Goal: Use online tool/utility: Utilize a website feature to perform a specific function

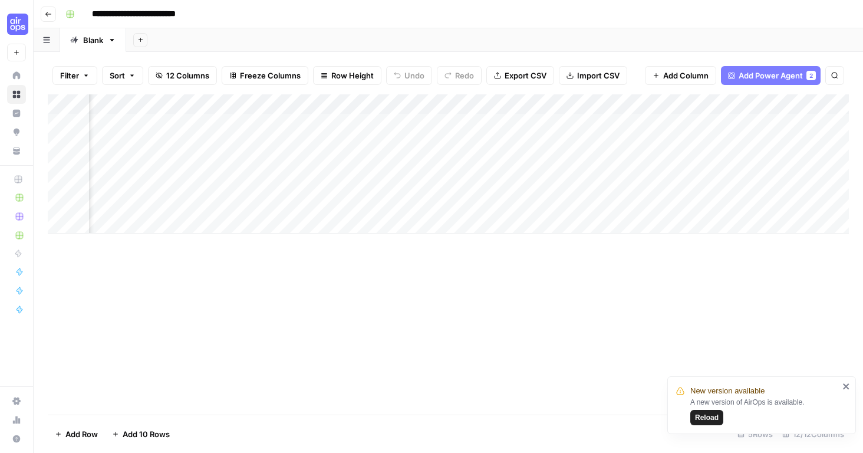
scroll to position [0, 220]
click at [368, 122] on div "Add Column" at bounding box center [448, 163] width 801 height 139
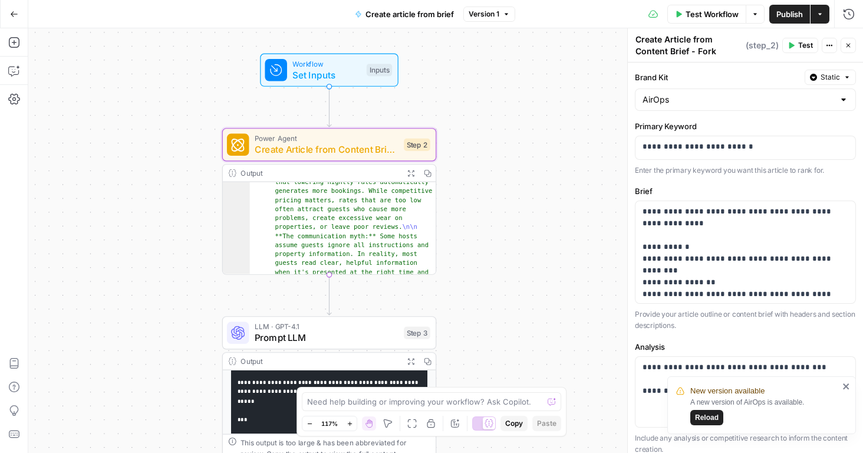
scroll to position [210, 0]
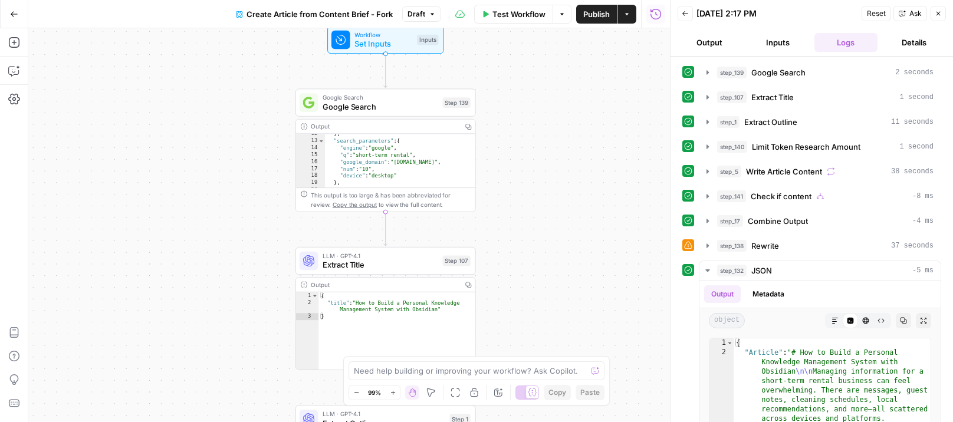
scroll to position [50, 0]
